Goal: Information Seeking & Learning: Check status

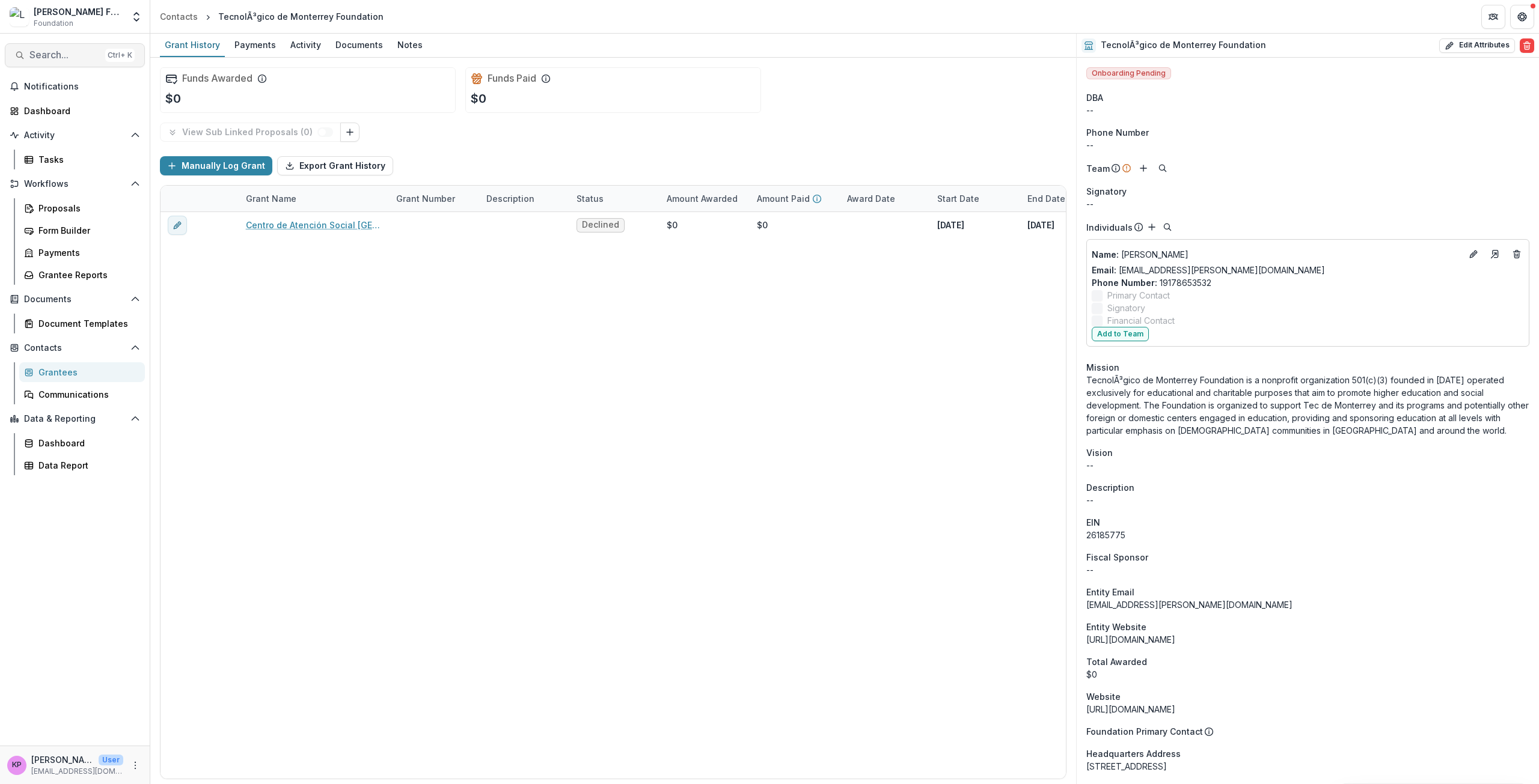
click at [75, 54] on span "Search..." at bounding box center [65, 55] width 71 height 11
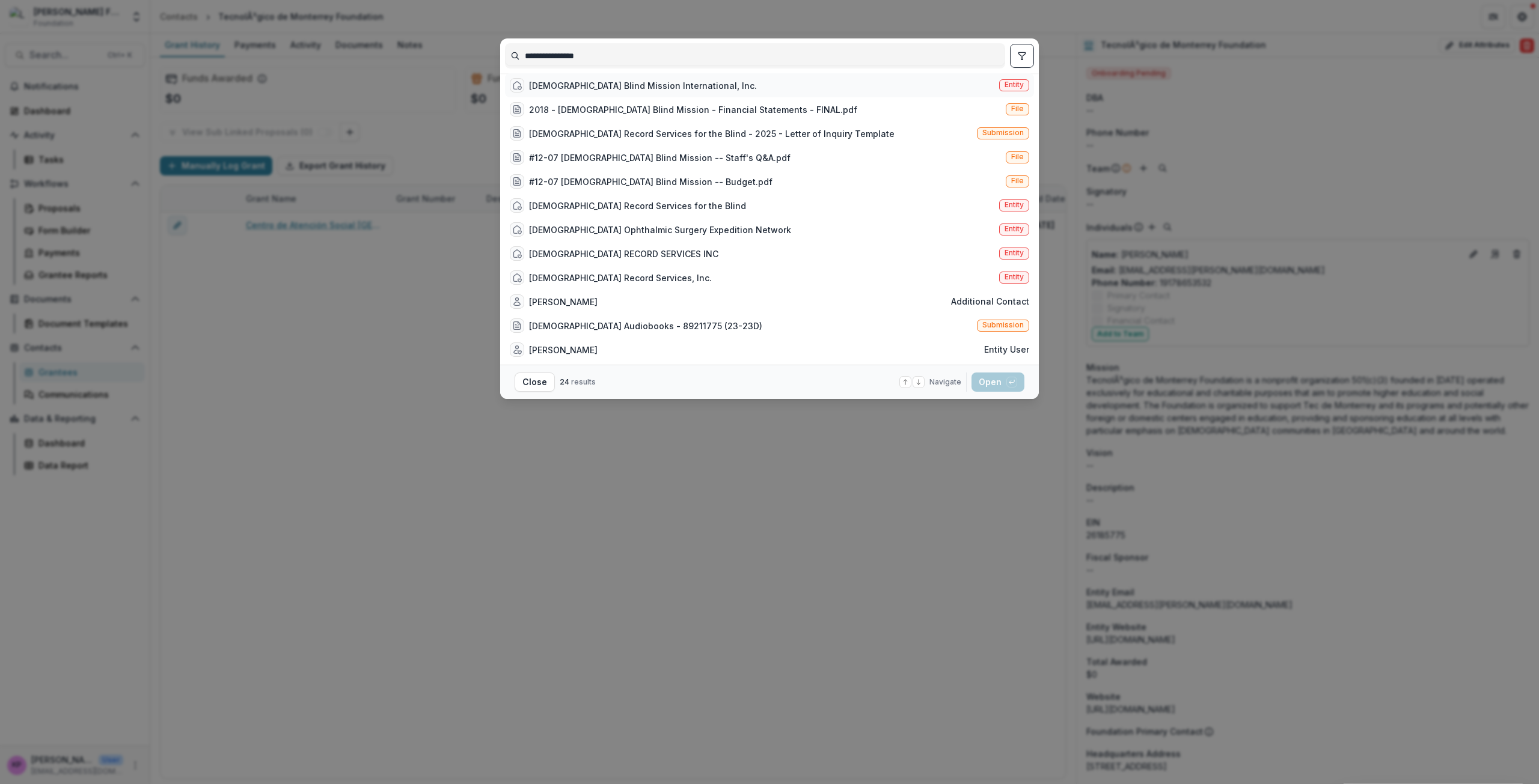
type input "**********"
click at [582, 92] on div "[DEMOGRAPHIC_DATA] Blind Mission International, Inc." at bounding box center [643, 86] width 228 height 13
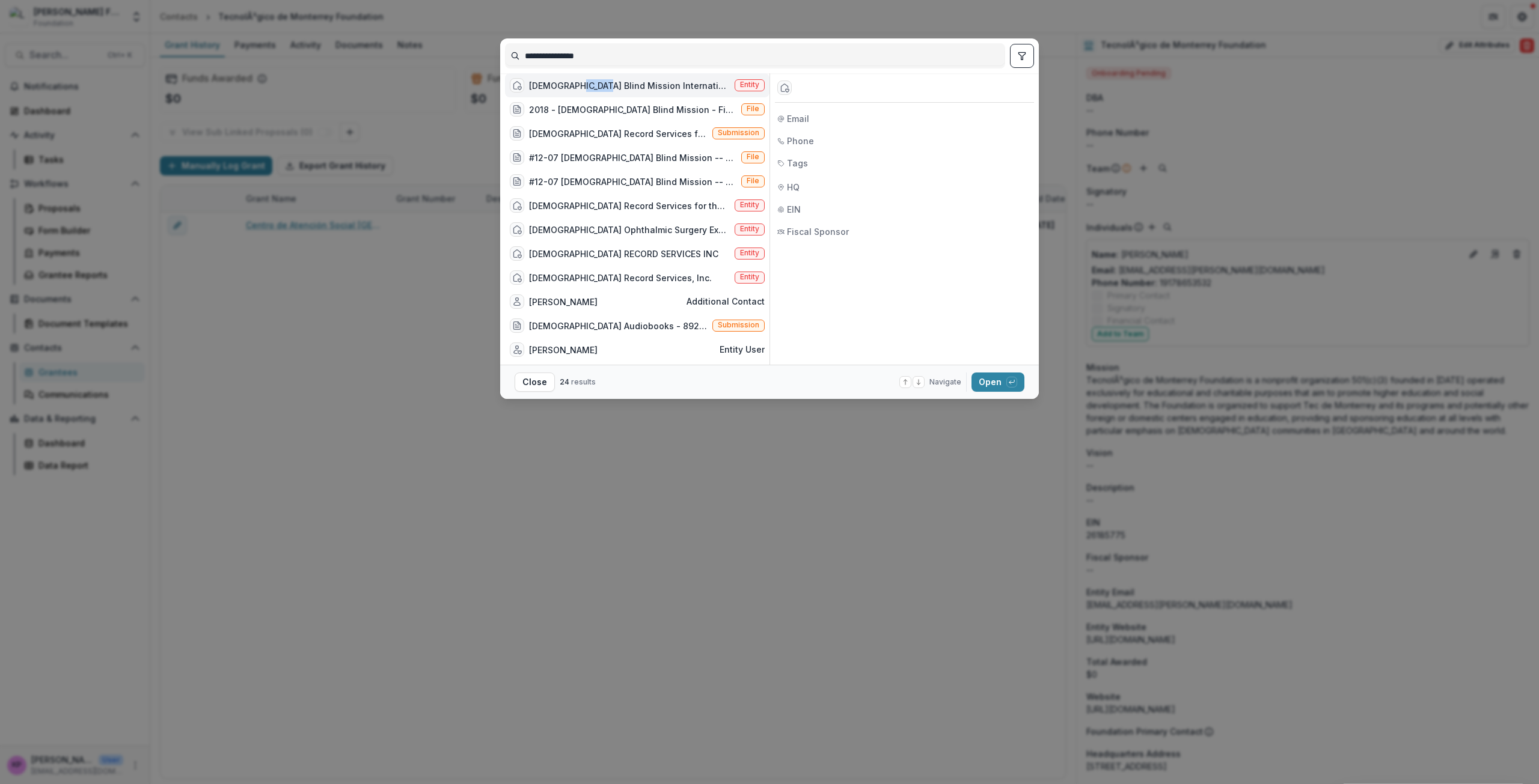
click at [582, 92] on div "[DEMOGRAPHIC_DATA] Blind Mission International, Inc." at bounding box center [629, 86] width 201 height 13
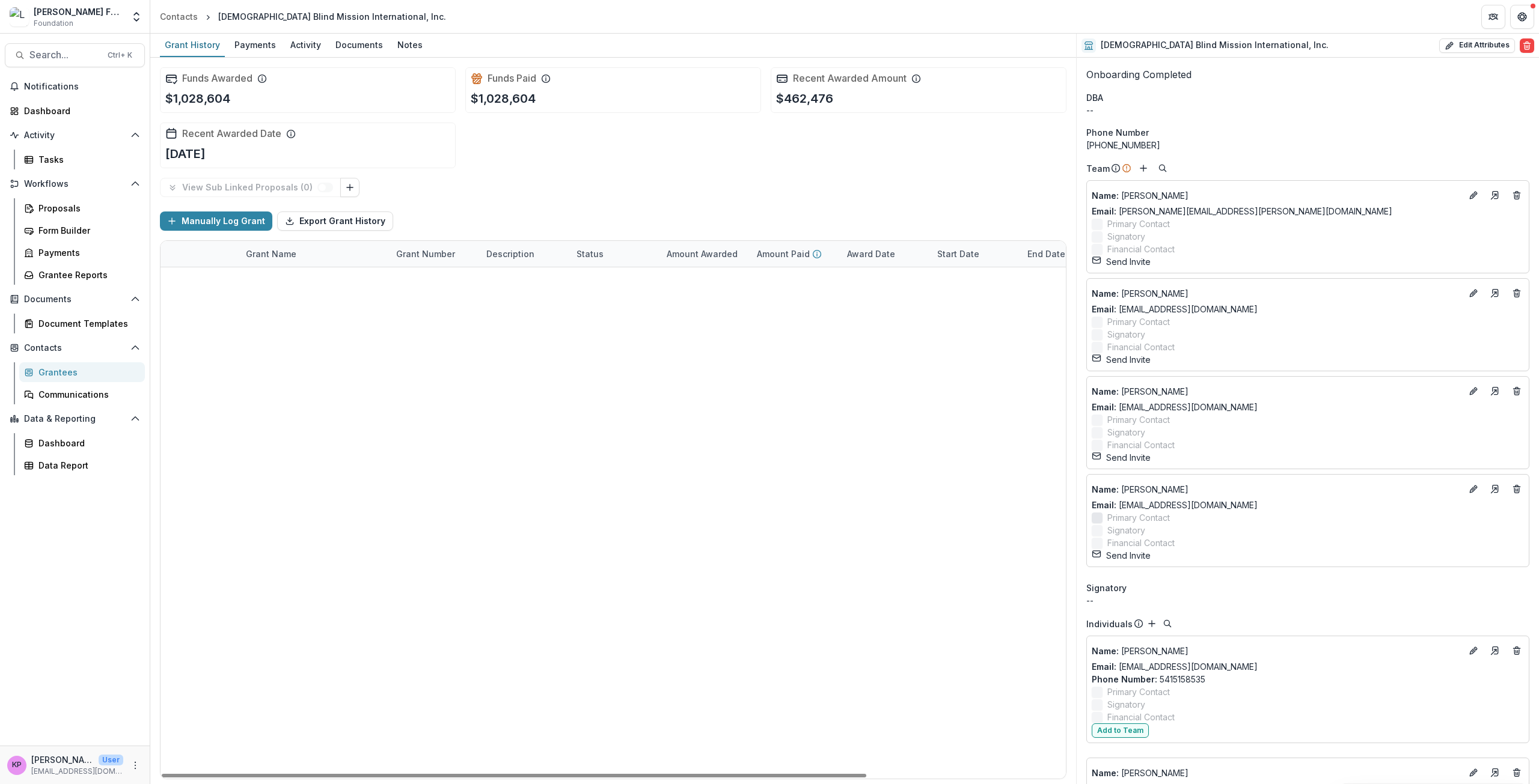
click at [352, 304] on link "High Impact Simulated Ophthalmic Surgical Training in [GEOGRAPHIC_DATA] - 71259…" at bounding box center [313, 306] width 136 height 13
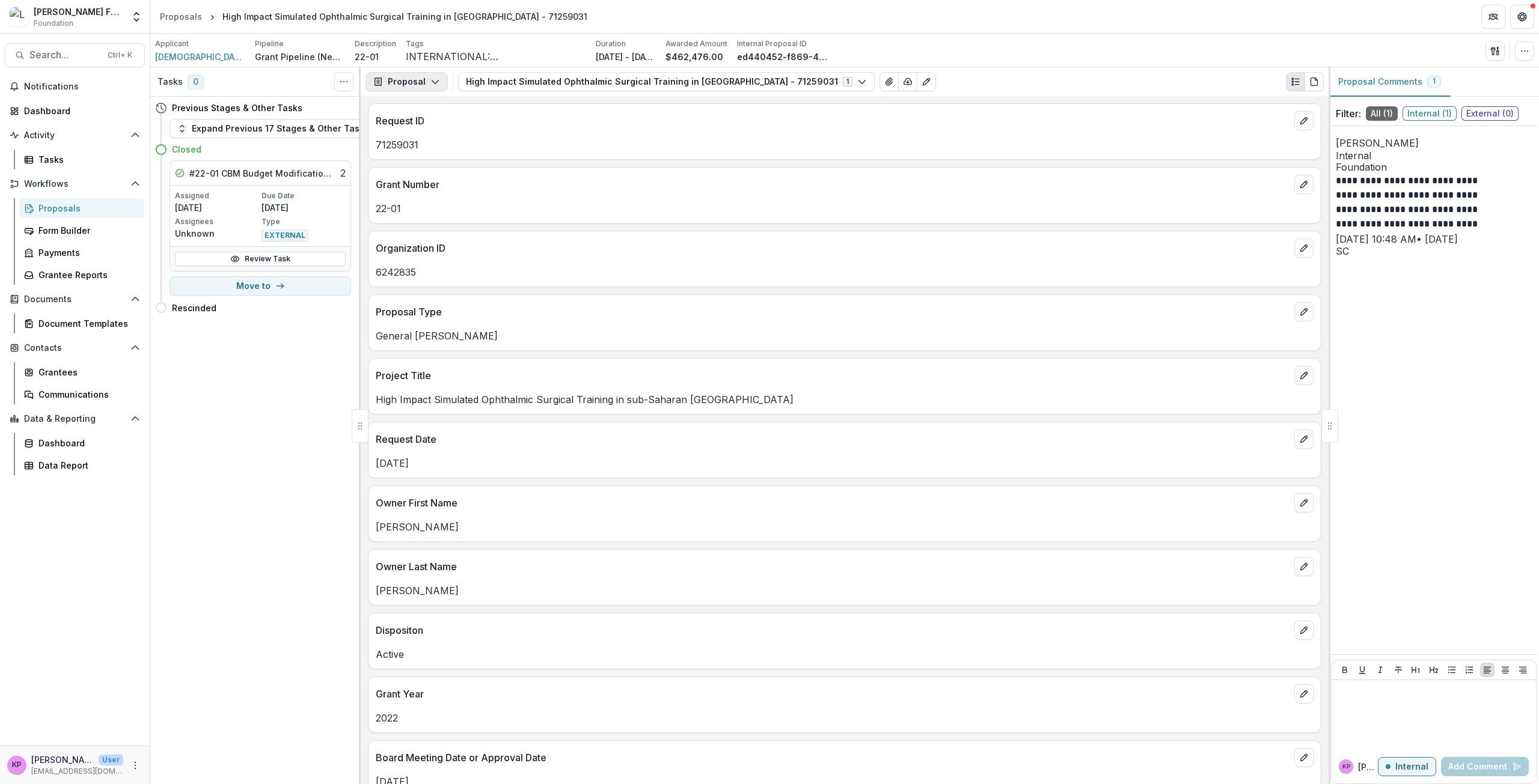
click at [438, 80] on button "Proposal" at bounding box center [407, 82] width 82 height 19
click at [432, 151] on div "Reports" at bounding box center [445, 149] width 110 height 13
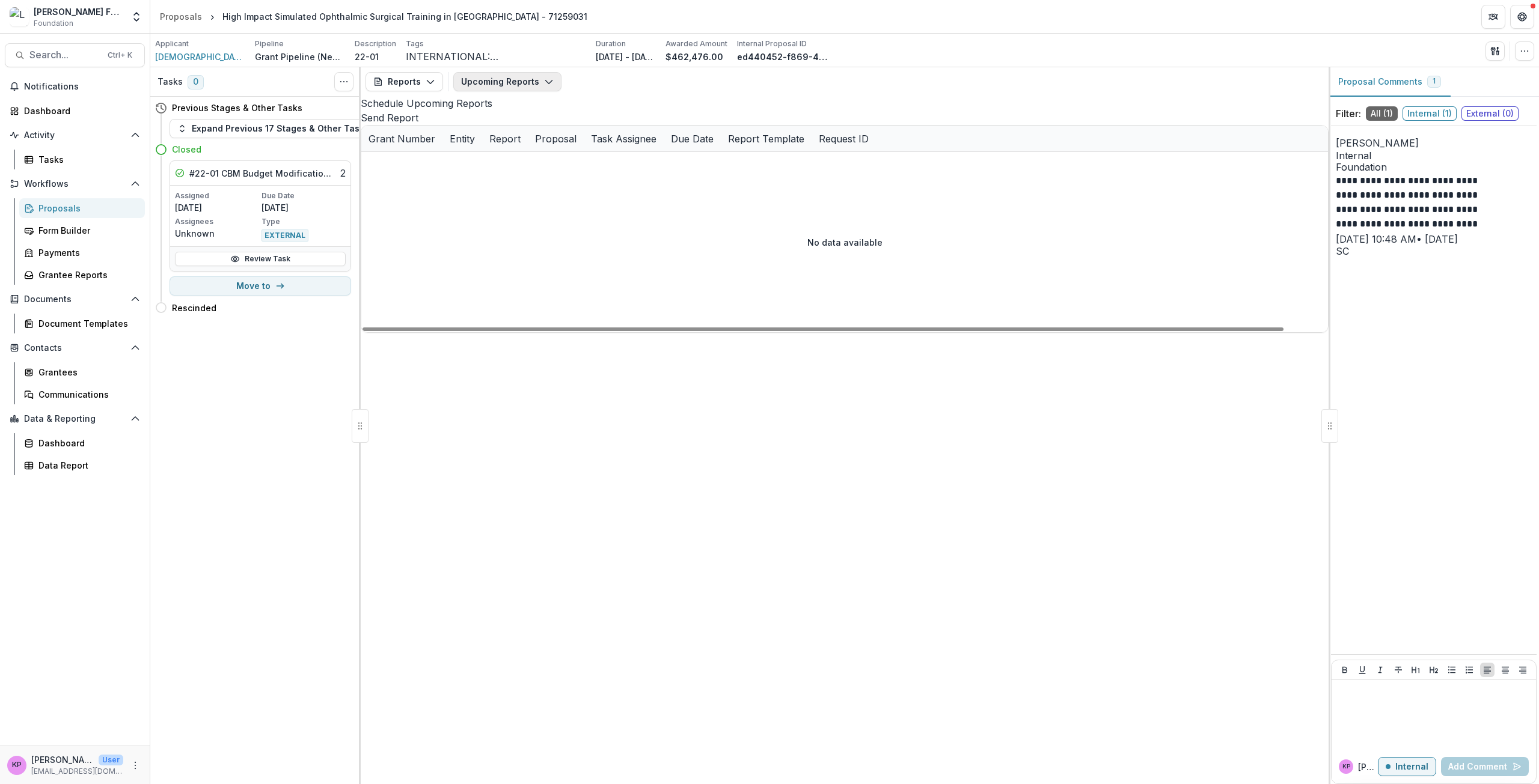
click at [488, 85] on button "Upcoming Reports" at bounding box center [507, 82] width 108 height 19
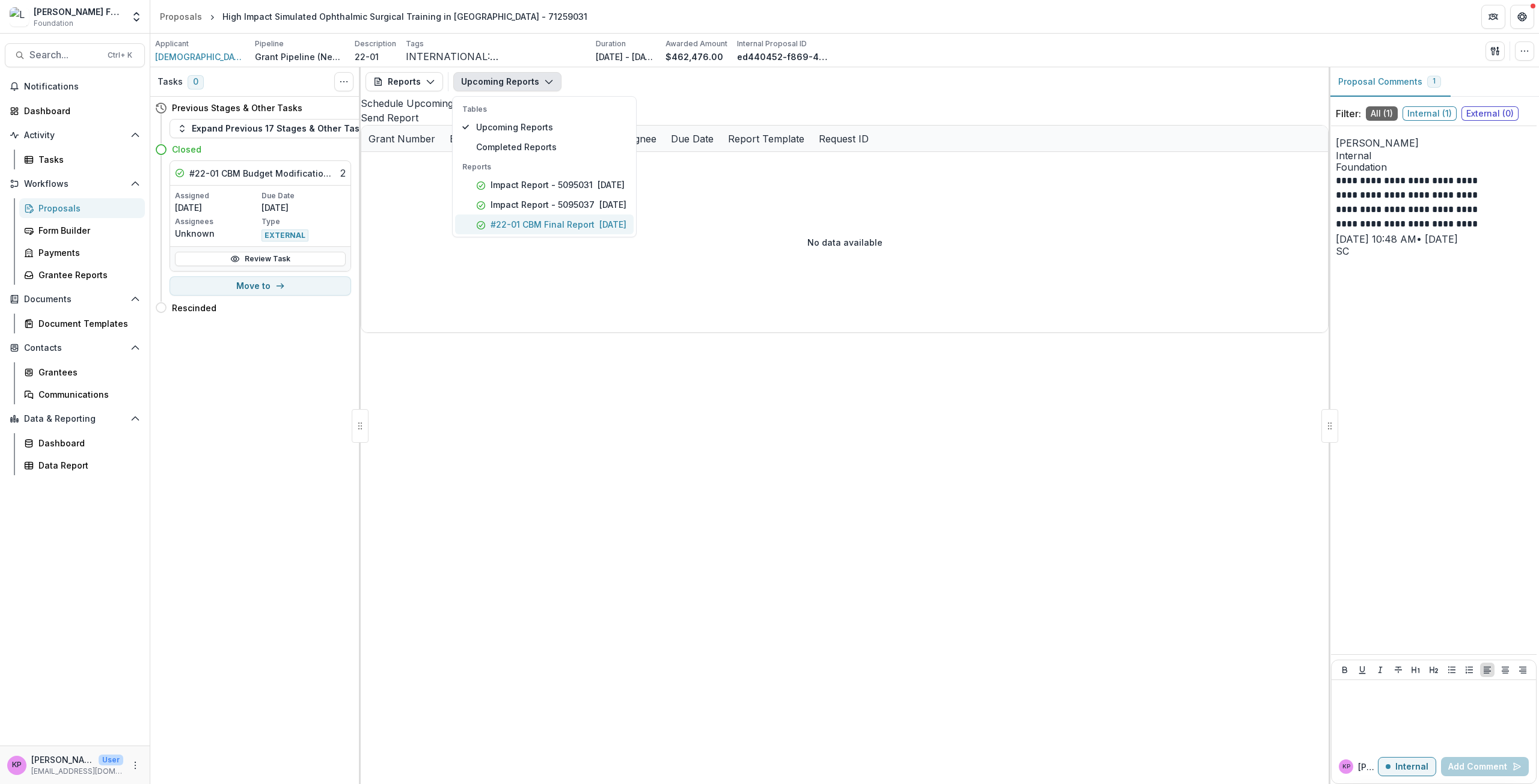
click at [492, 222] on p "#22-01 CBM Final Report" at bounding box center [542, 225] width 104 height 13
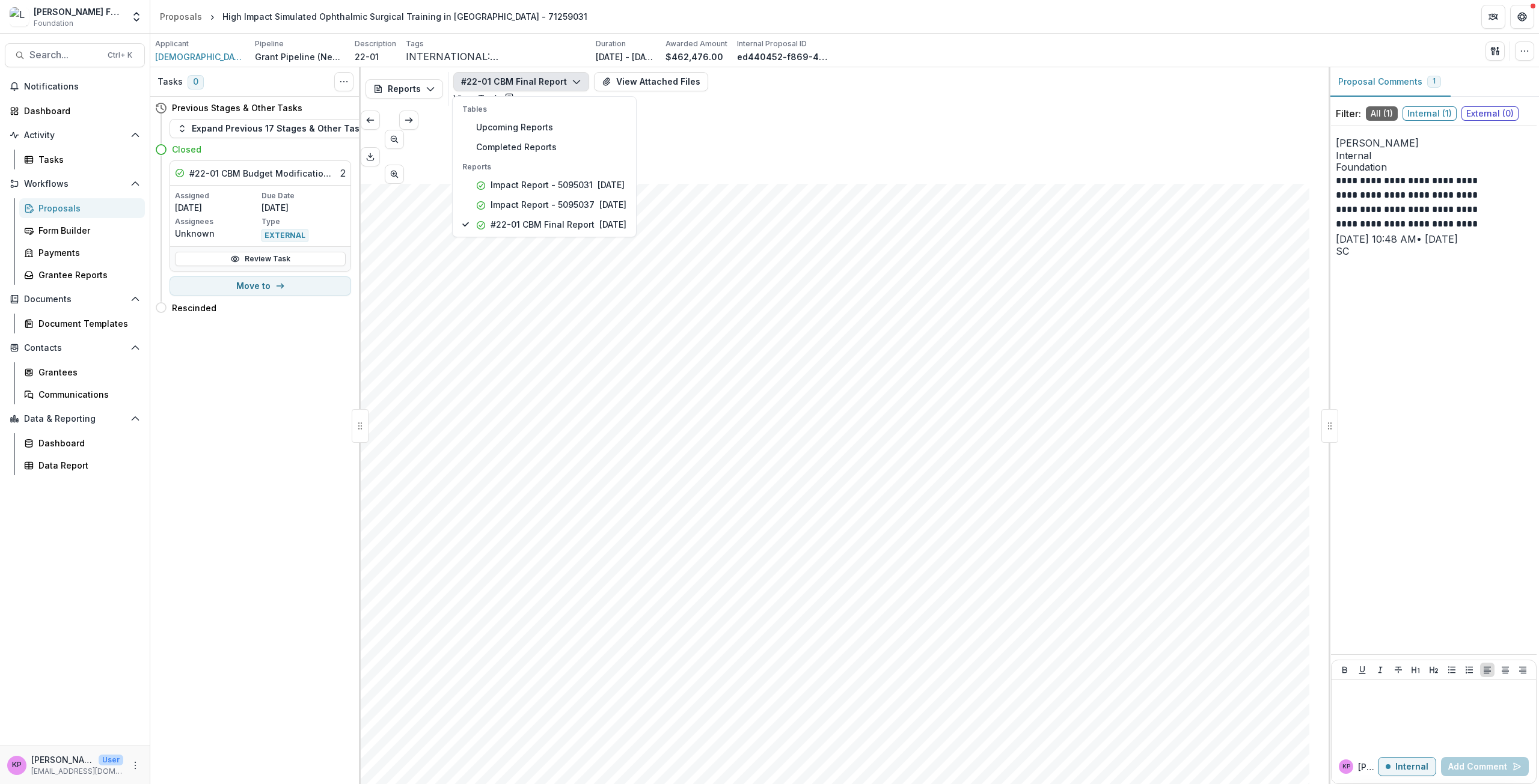
click at [511, 96] on polyline at bounding box center [509, 97] width 2 height 2
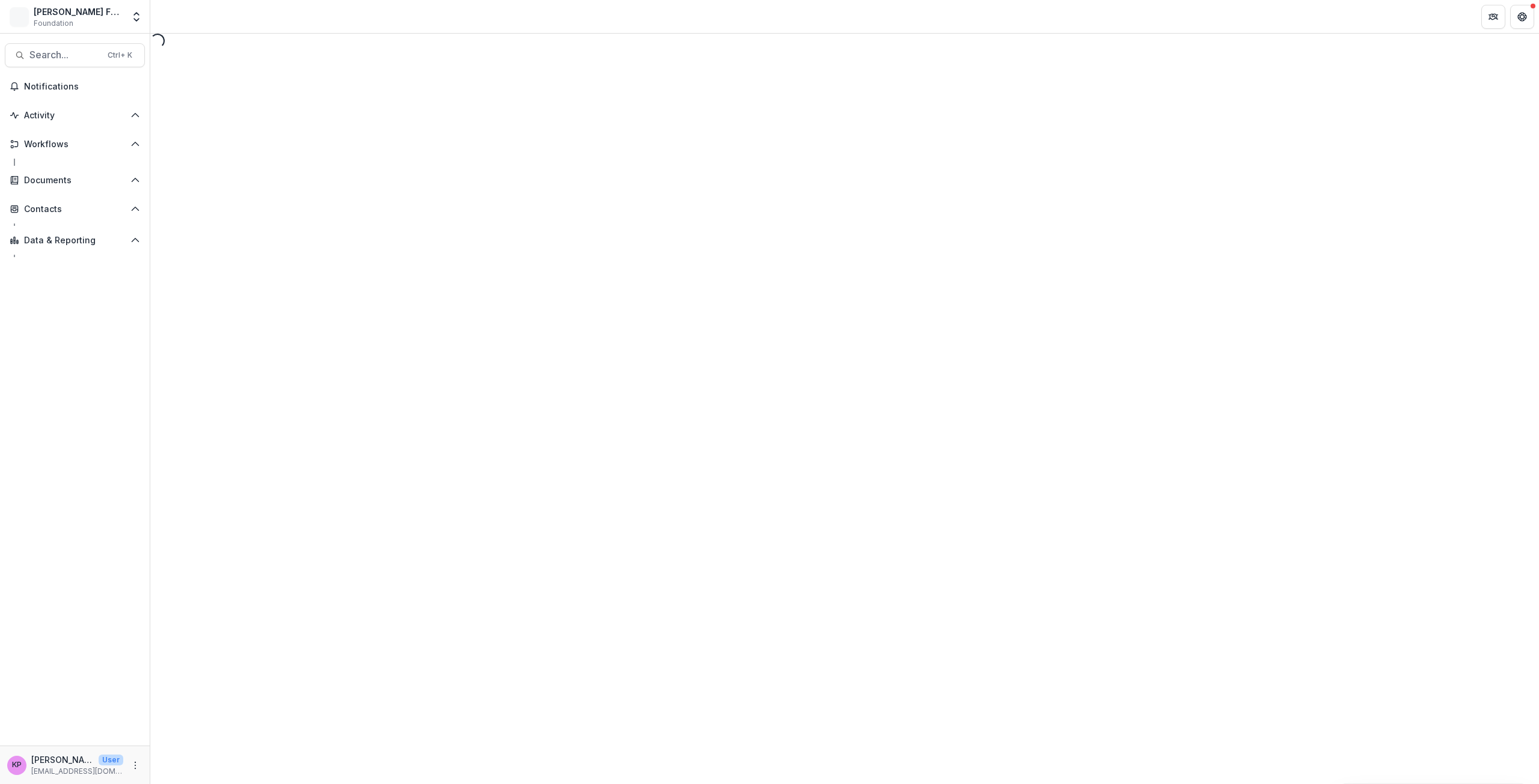
select select "********"
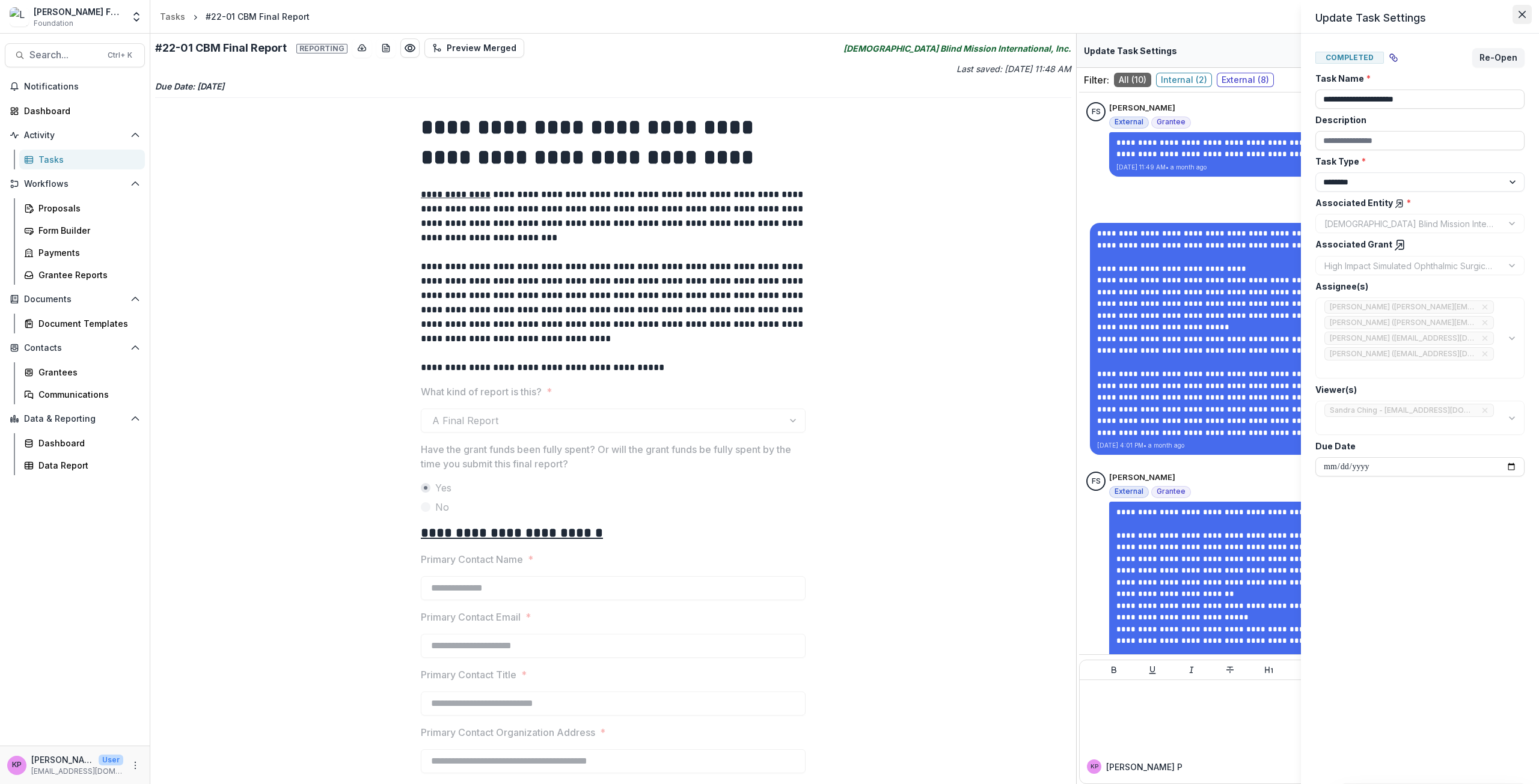
click at [1522, 13] on icon "Close" at bounding box center [1521, 14] width 7 height 7
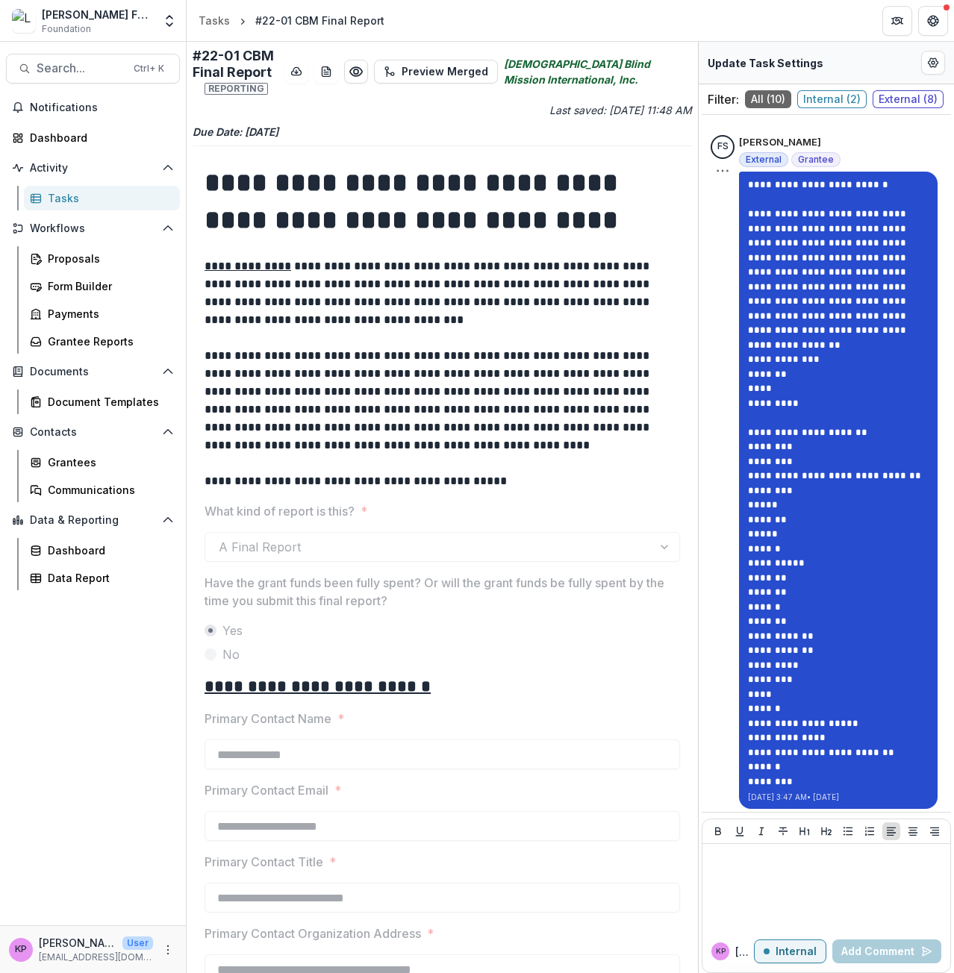
scroll to position [2572, 0]
